Goal: Task Accomplishment & Management: Use online tool/utility

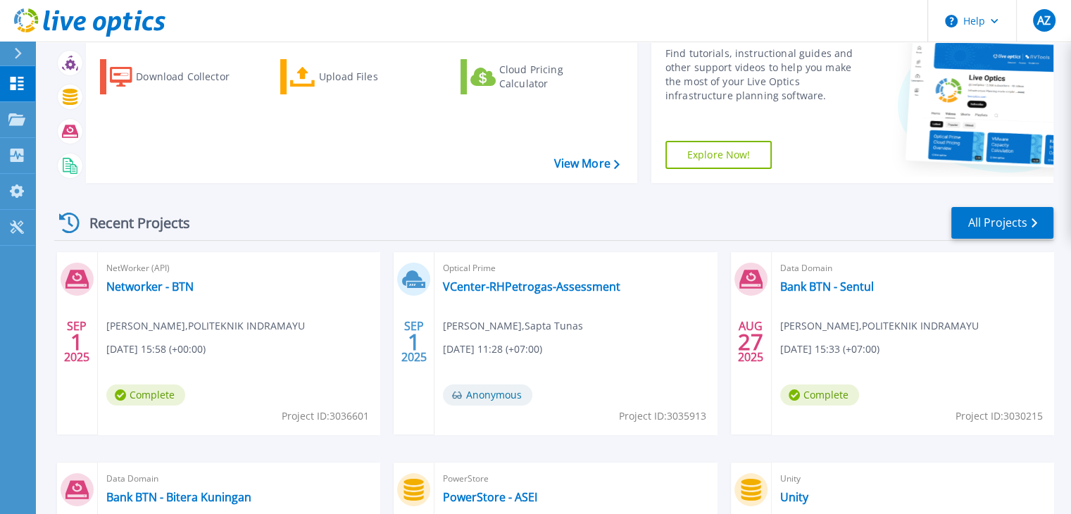
scroll to position [203, 0]
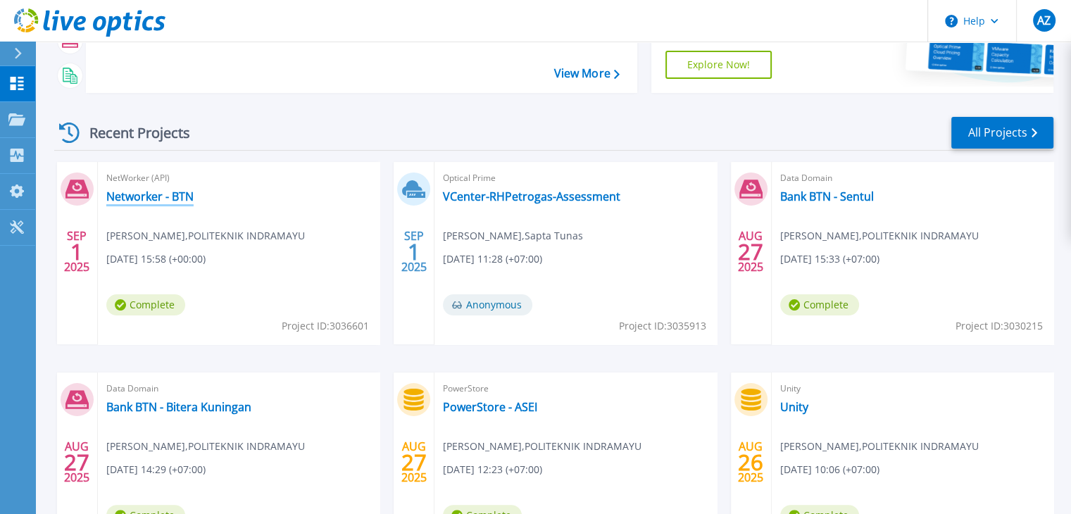
click at [175, 201] on link "Networker - BTN" at bounding box center [149, 196] width 87 height 14
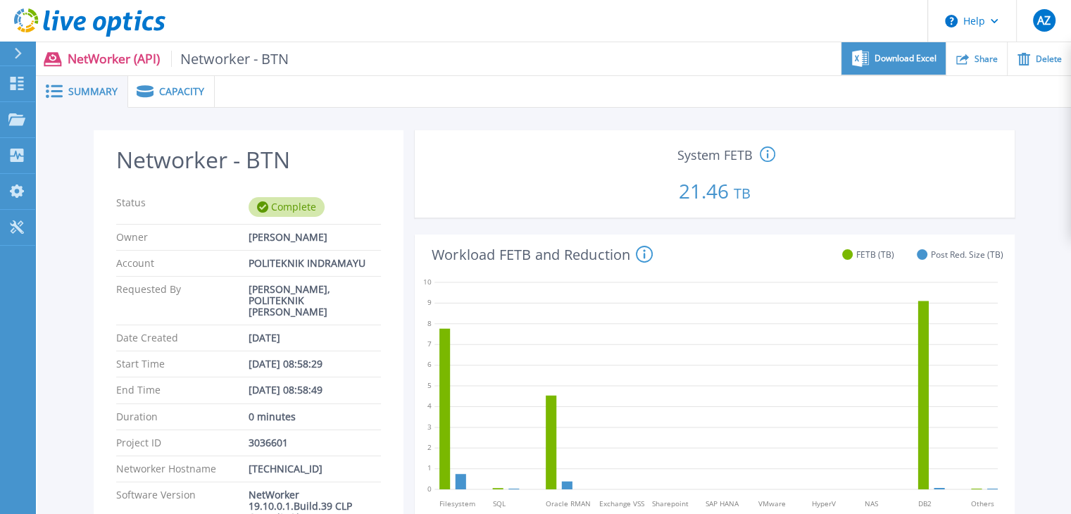
click at [867, 72] on div "Download Excel" at bounding box center [892, 58] width 103 height 33
click at [997, 58] on span "Share" at bounding box center [985, 58] width 23 height 8
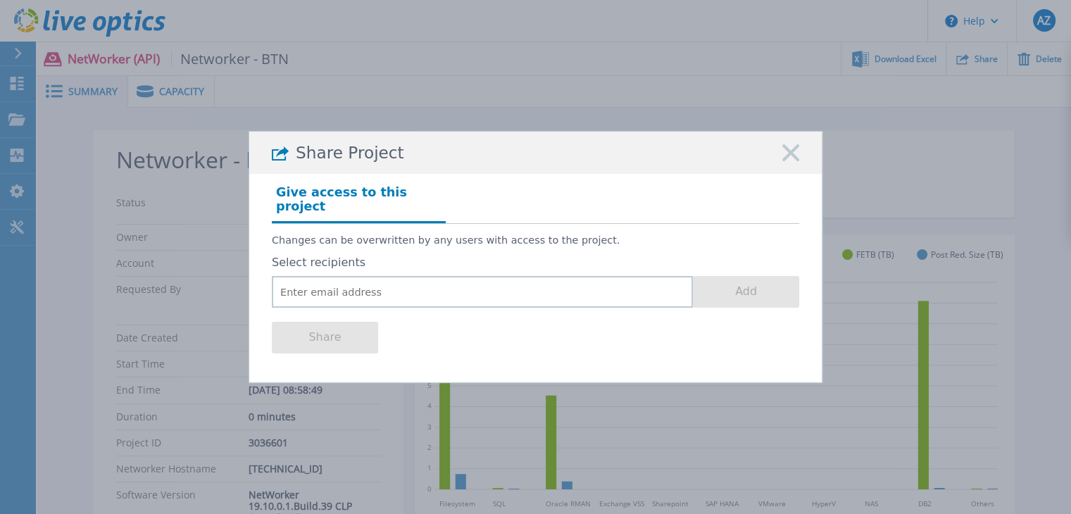
click at [803, 158] on div "Share Project" at bounding box center [535, 153] width 572 height 42
click at [788, 160] on icon at bounding box center [790, 152] width 17 height 17
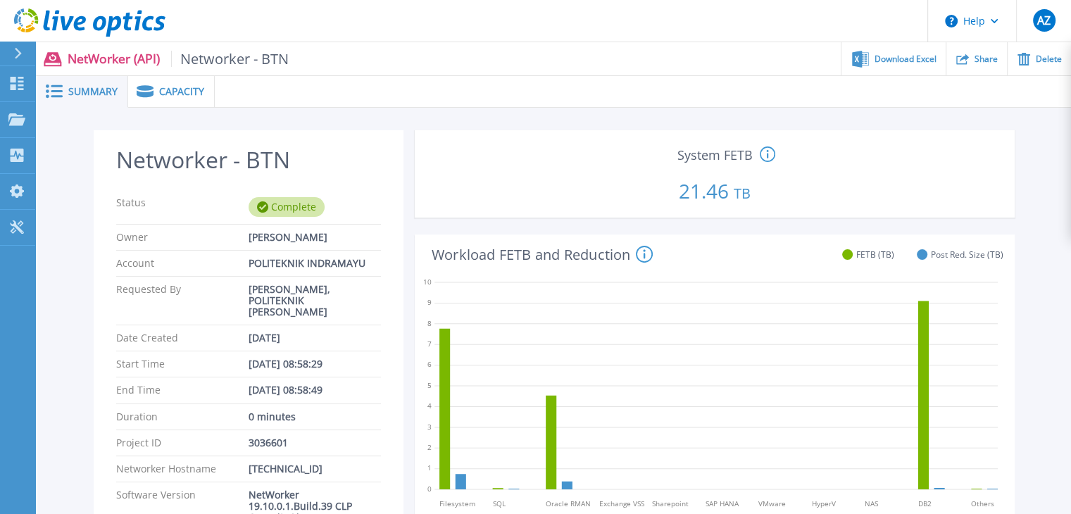
click at [226, 65] on span "Networker - BTN" at bounding box center [230, 59] width 118 height 16
click at [198, 91] on span "Capacity" at bounding box center [181, 92] width 45 height 10
